Goal: Task Accomplishment & Management: Use online tool/utility

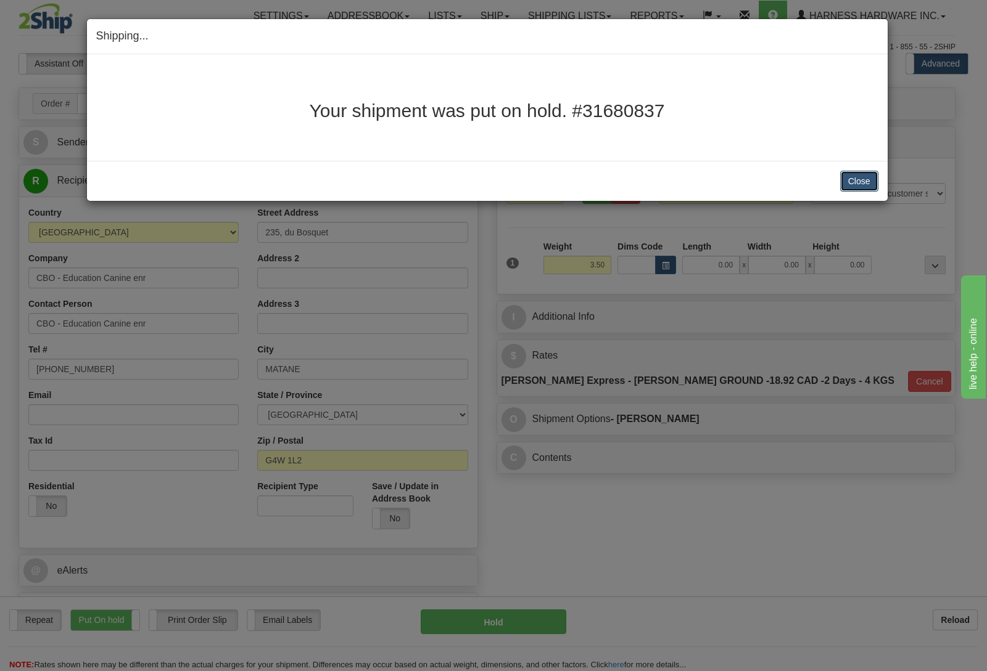
click at [860, 181] on button "Close" at bounding box center [859, 181] width 38 height 21
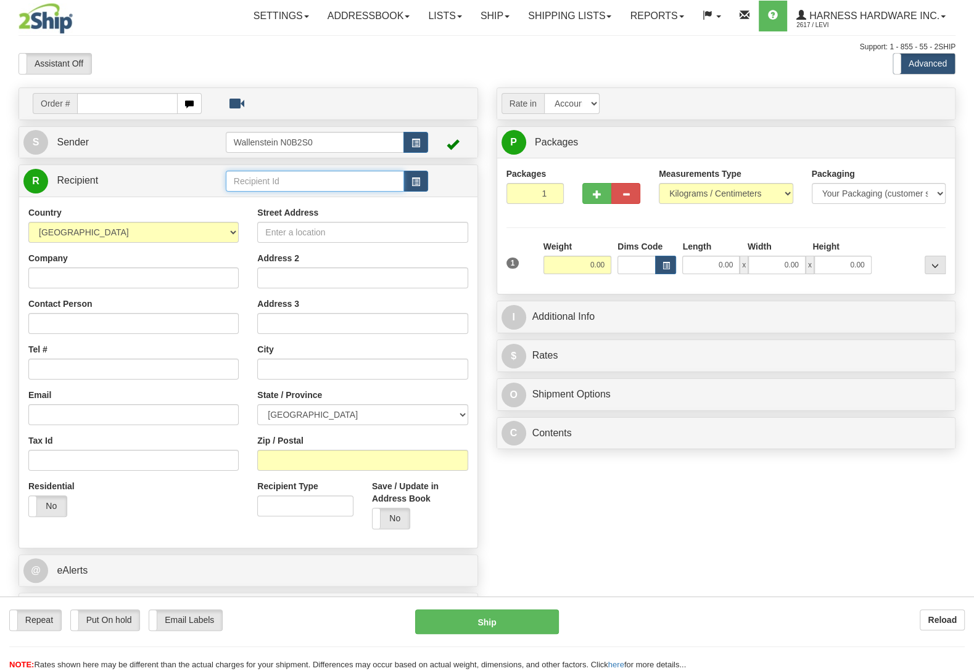
click at [269, 181] on input "text" at bounding box center [315, 181] width 178 height 21
type input "eliby"
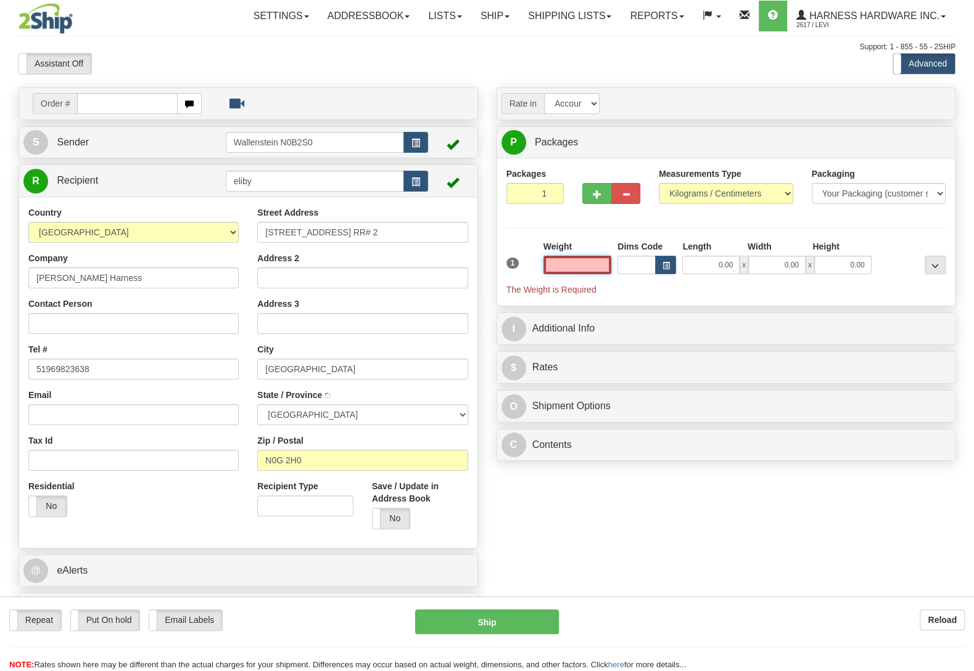
type input "LUCKNOW"
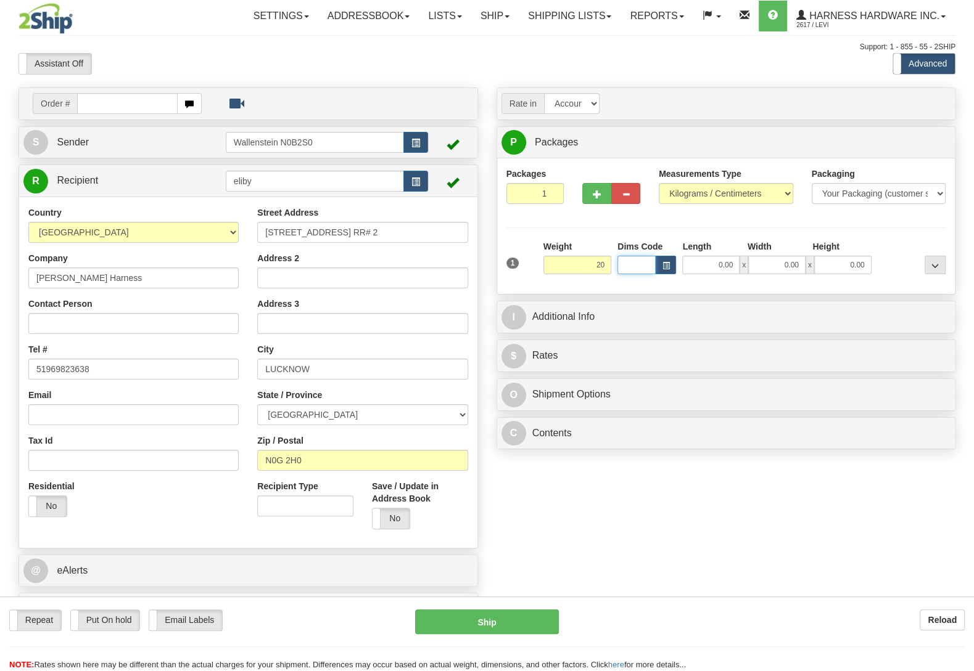
type input "20.00"
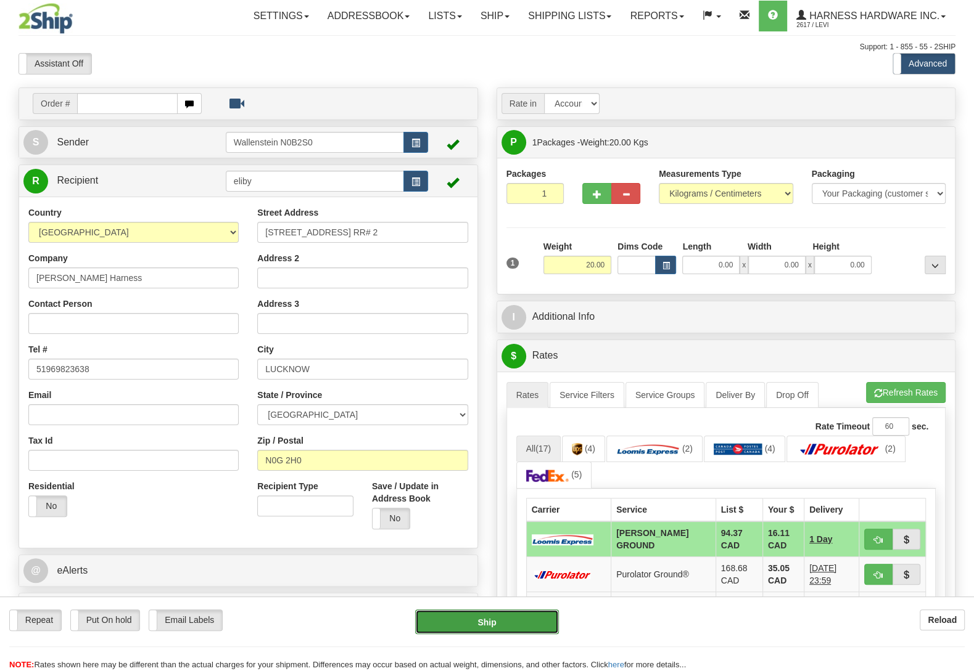
click at [515, 633] on button "Ship" at bounding box center [487, 622] width 144 height 25
type input "DD"
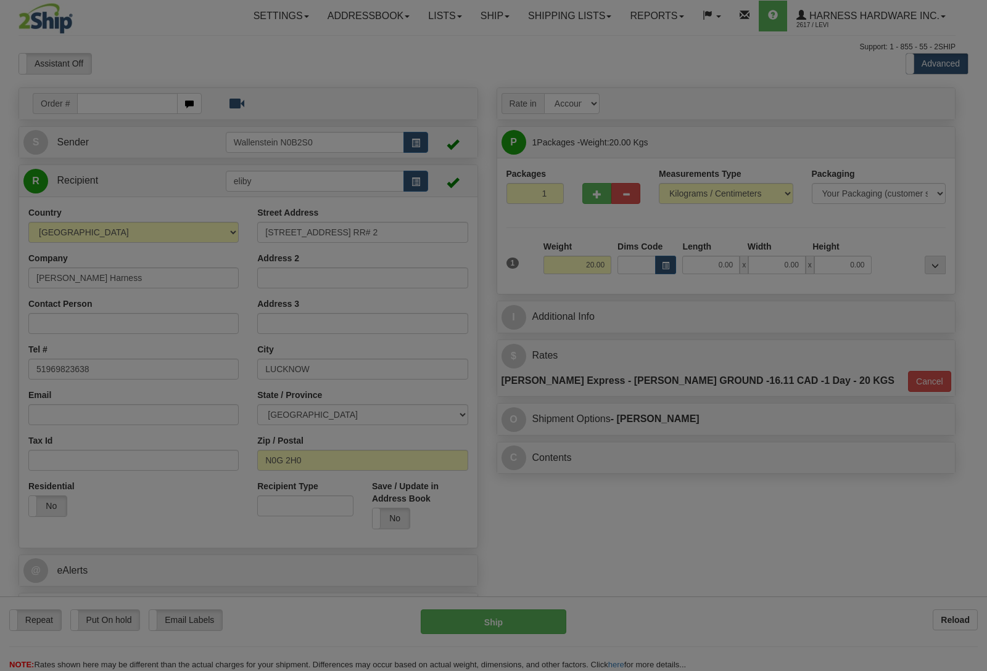
click at [0, 0] on div "Shipping... Your SHIPMENT will EXPIRE in Please wait... Cancel Cancel Shipment …" at bounding box center [0, 0] width 0 height 0
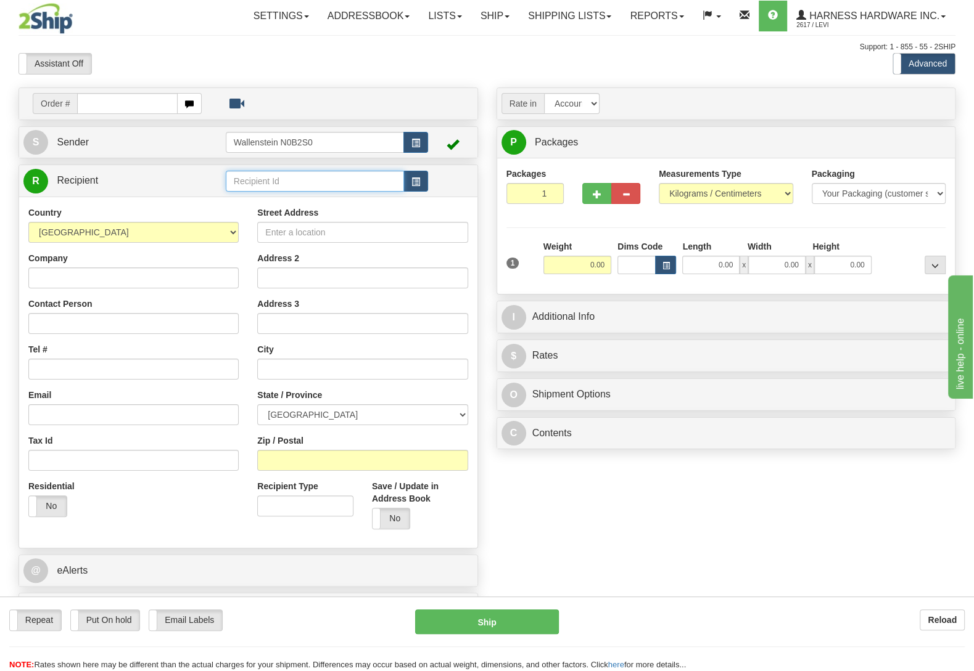
click at [274, 181] on input "text" at bounding box center [315, 181] width 178 height 21
type input "rodn"
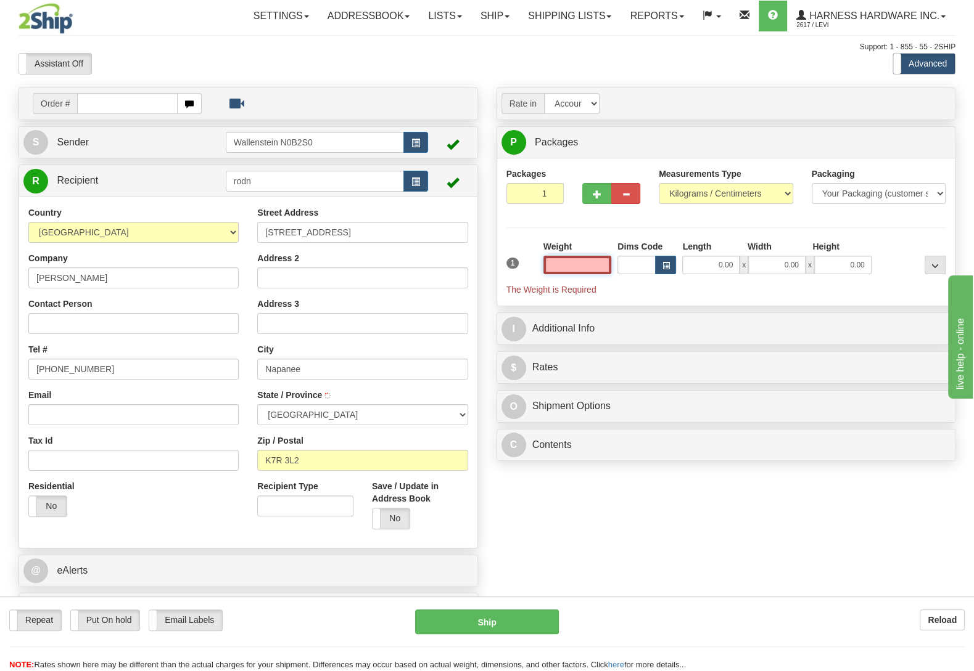
type input "NAPANEE"
type input "7.50"
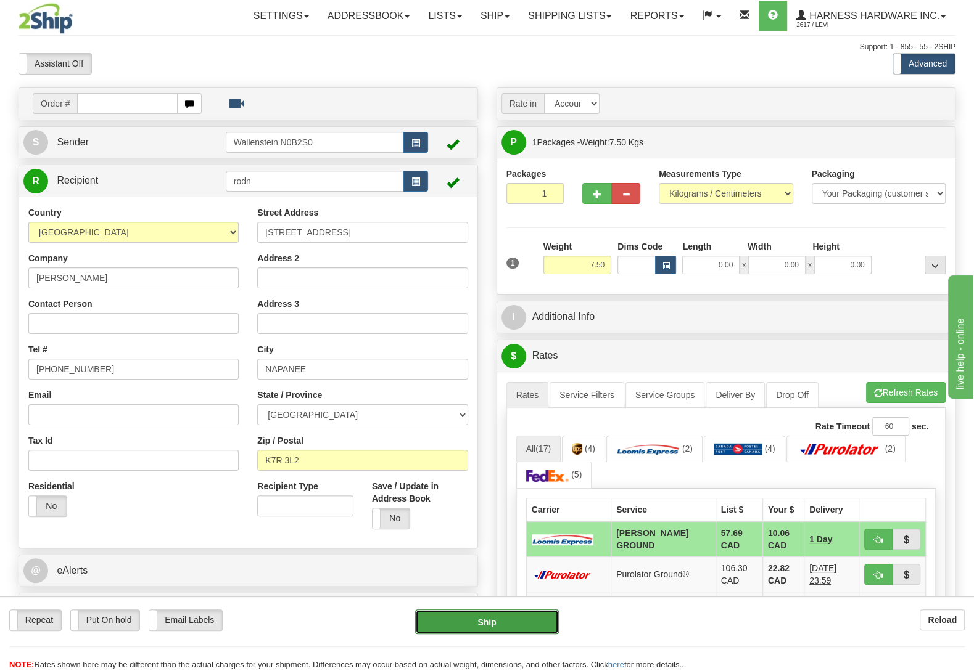
click at [469, 617] on button "Ship" at bounding box center [487, 622] width 144 height 25
type input "DD"
